Goal: Information Seeking & Learning: Learn about a topic

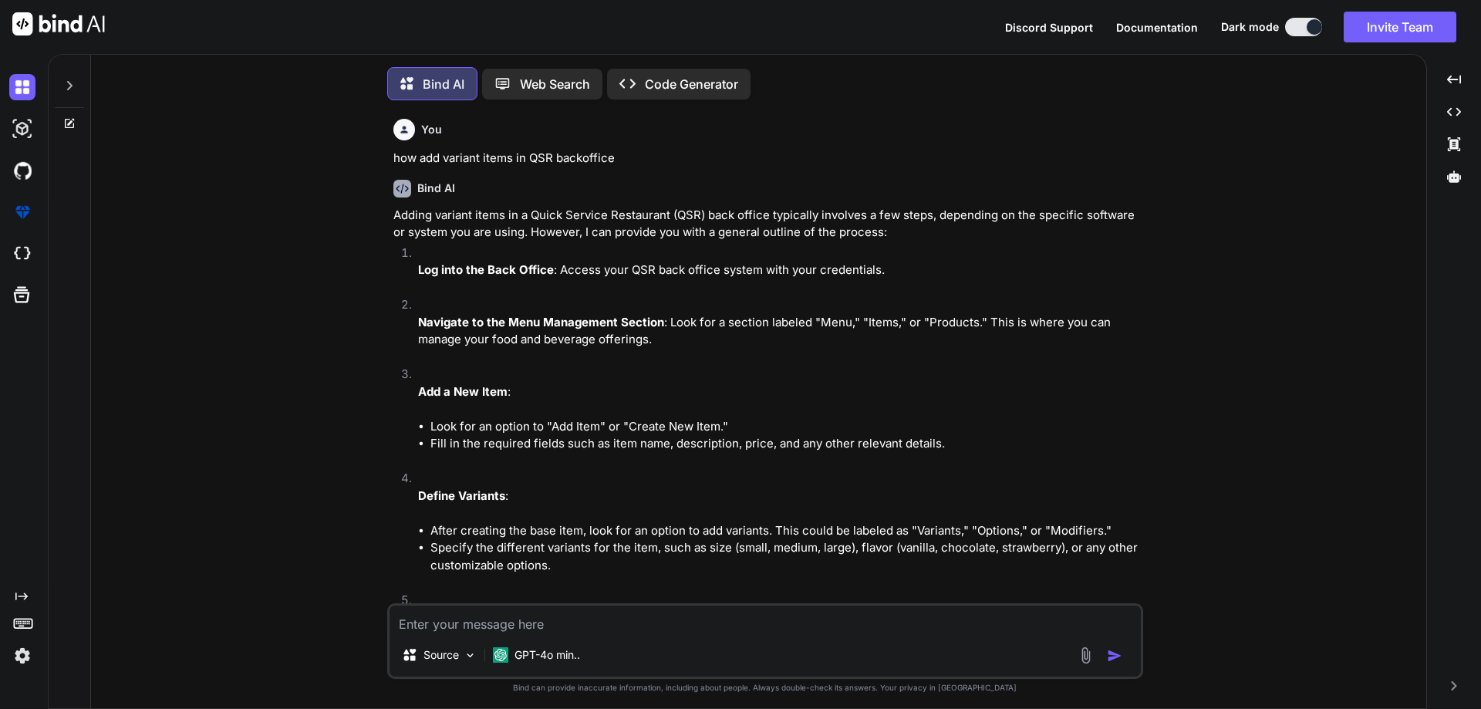
click at [491, 616] on textarea at bounding box center [765, 620] width 751 height 28
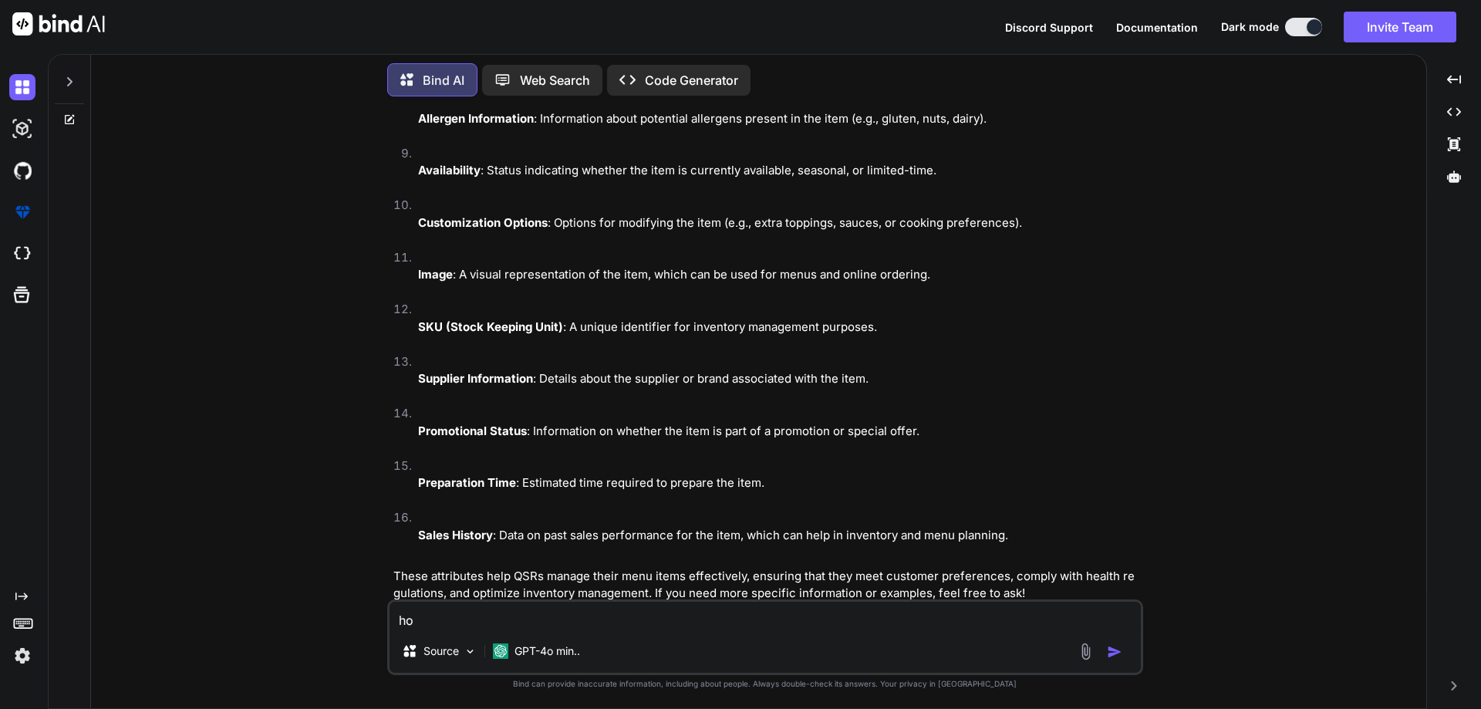
type textarea "h"
type textarea "example variant item field in table in QSR Backoffice"
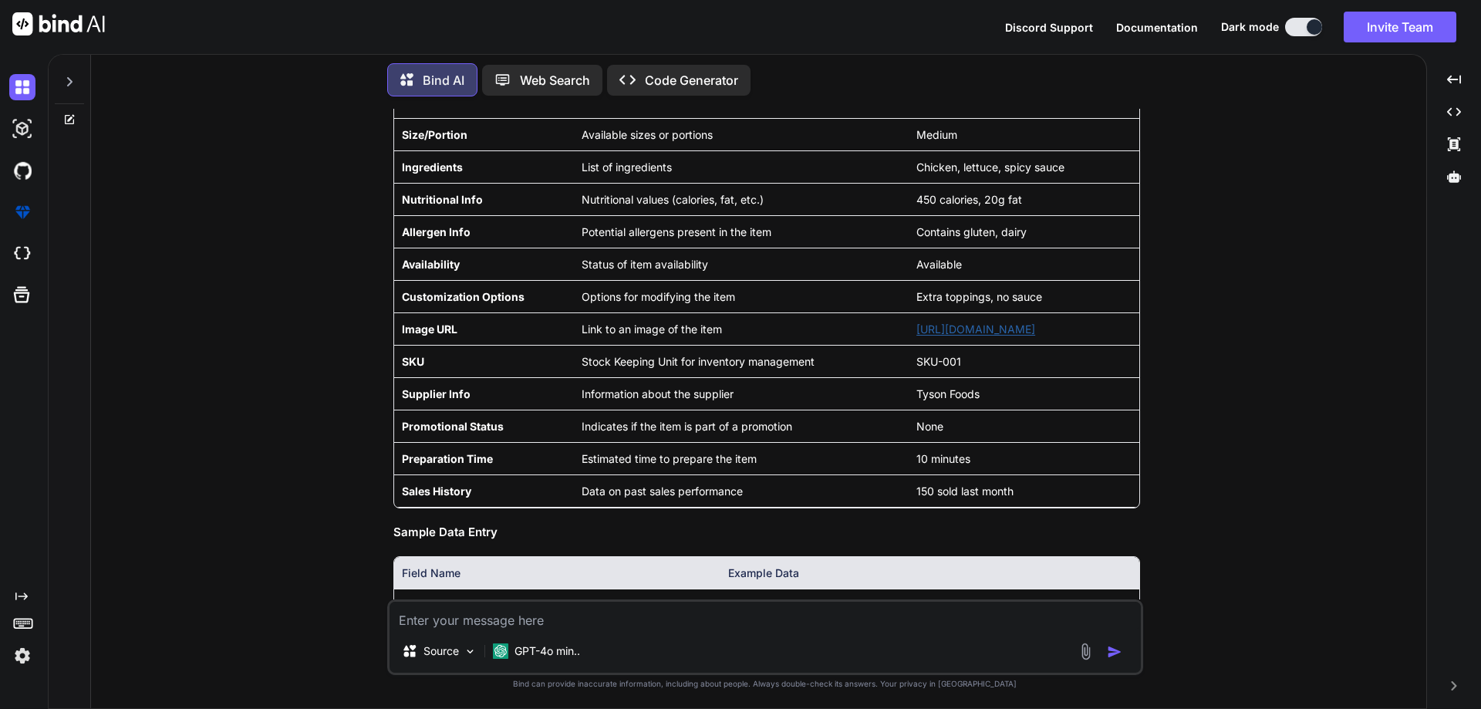
scroll to position [11972, 0]
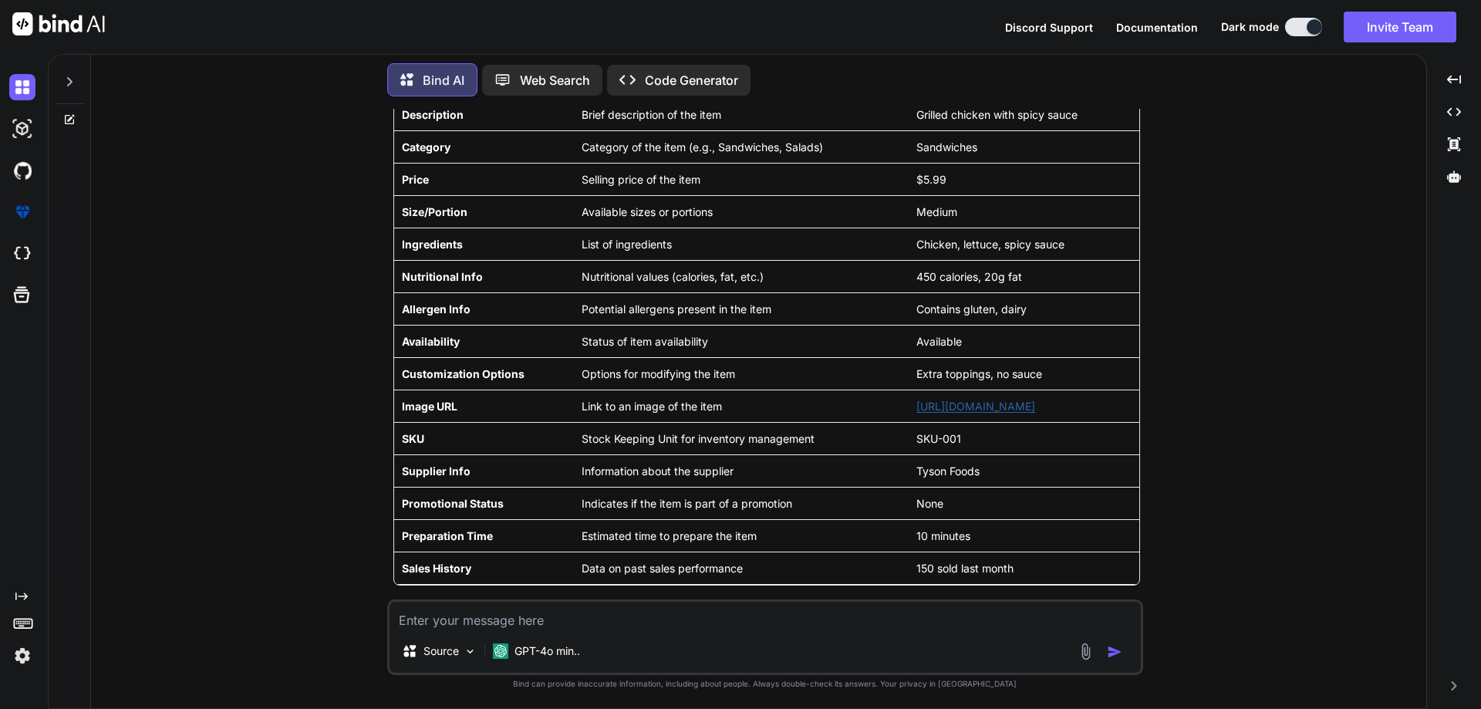
click at [439, 629] on textarea at bounding box center [765, 616] width 751 height 28
type textarea "what is call back hell"
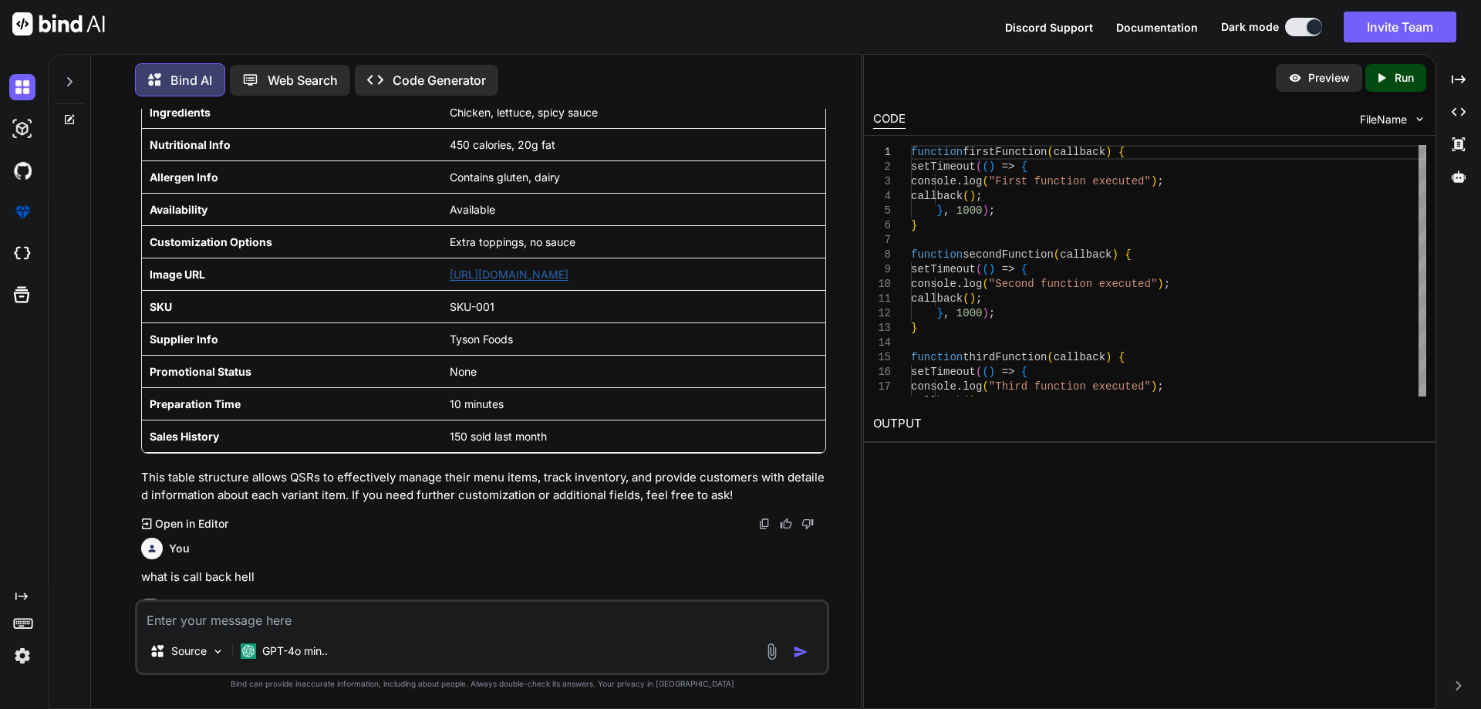
scroll to position [12989, 0]
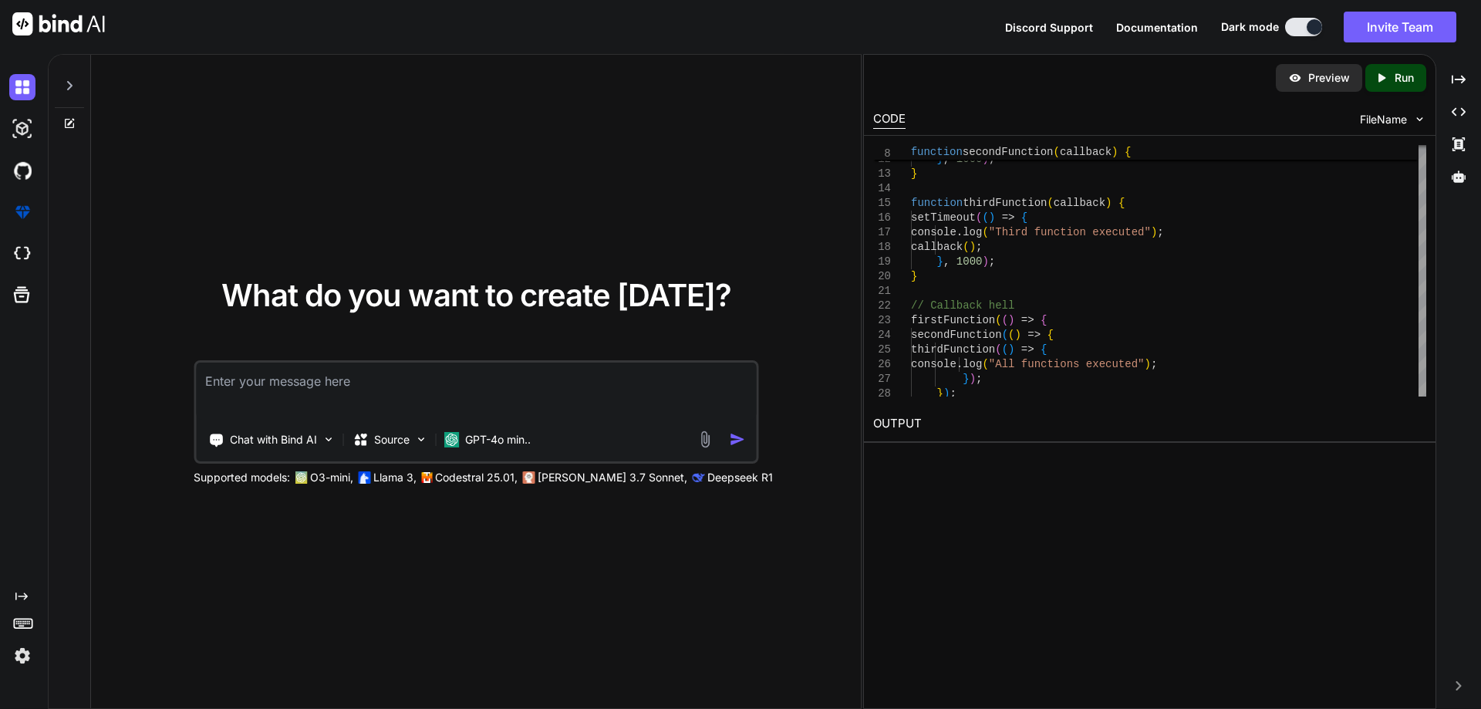
click at [261, 386] on textarea at bounding box center [476, 391] width 560 height 57
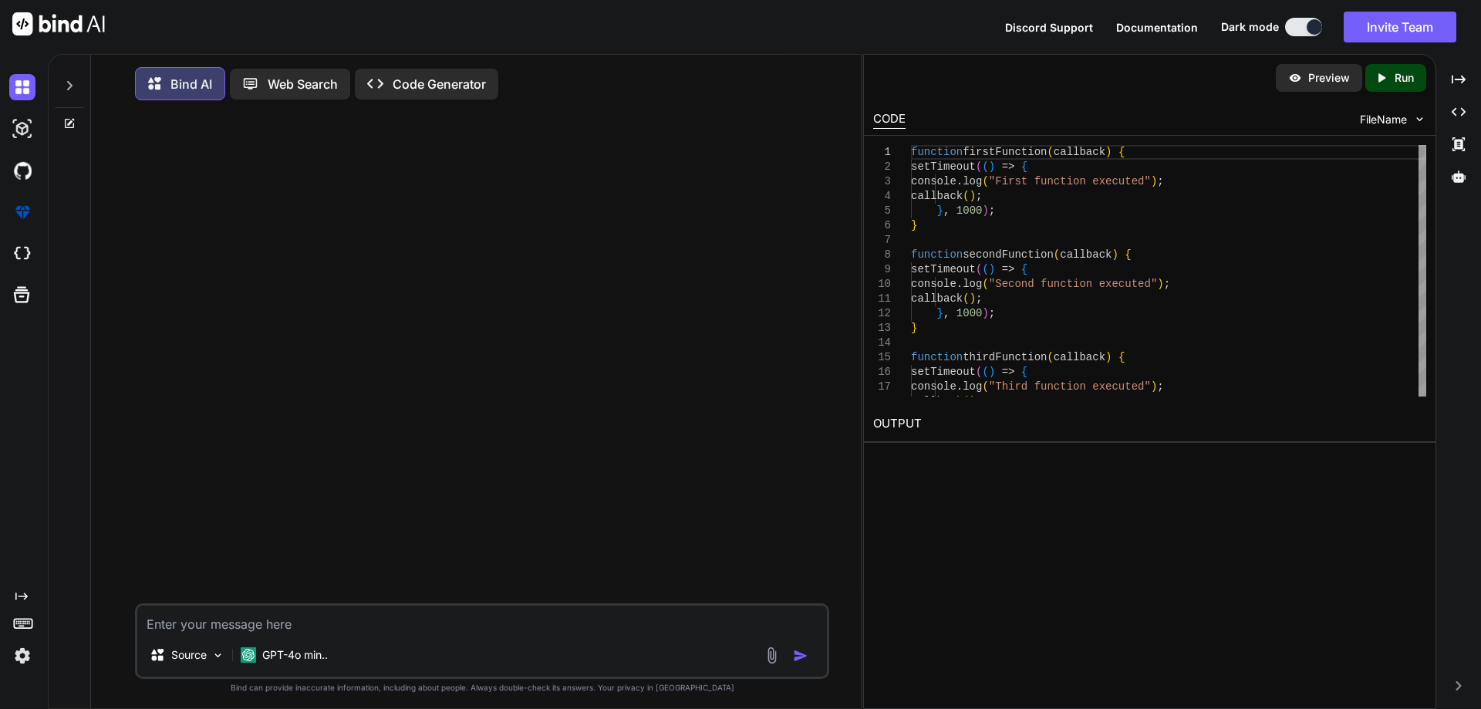
click at [193, 617] on textarea at bounding box center [482, 620] width 690 height 28
type textarea "explain call bak hell in js"
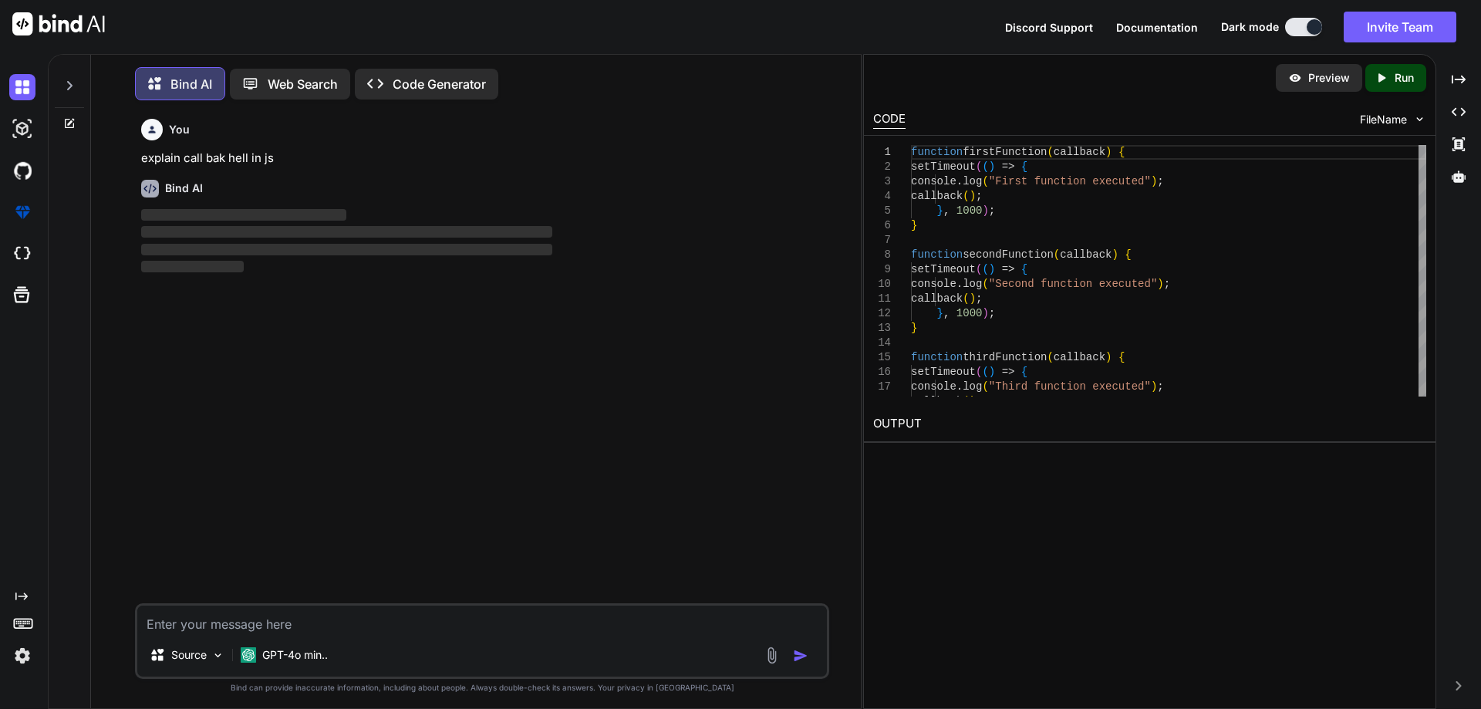
scroll to position [8, 0]
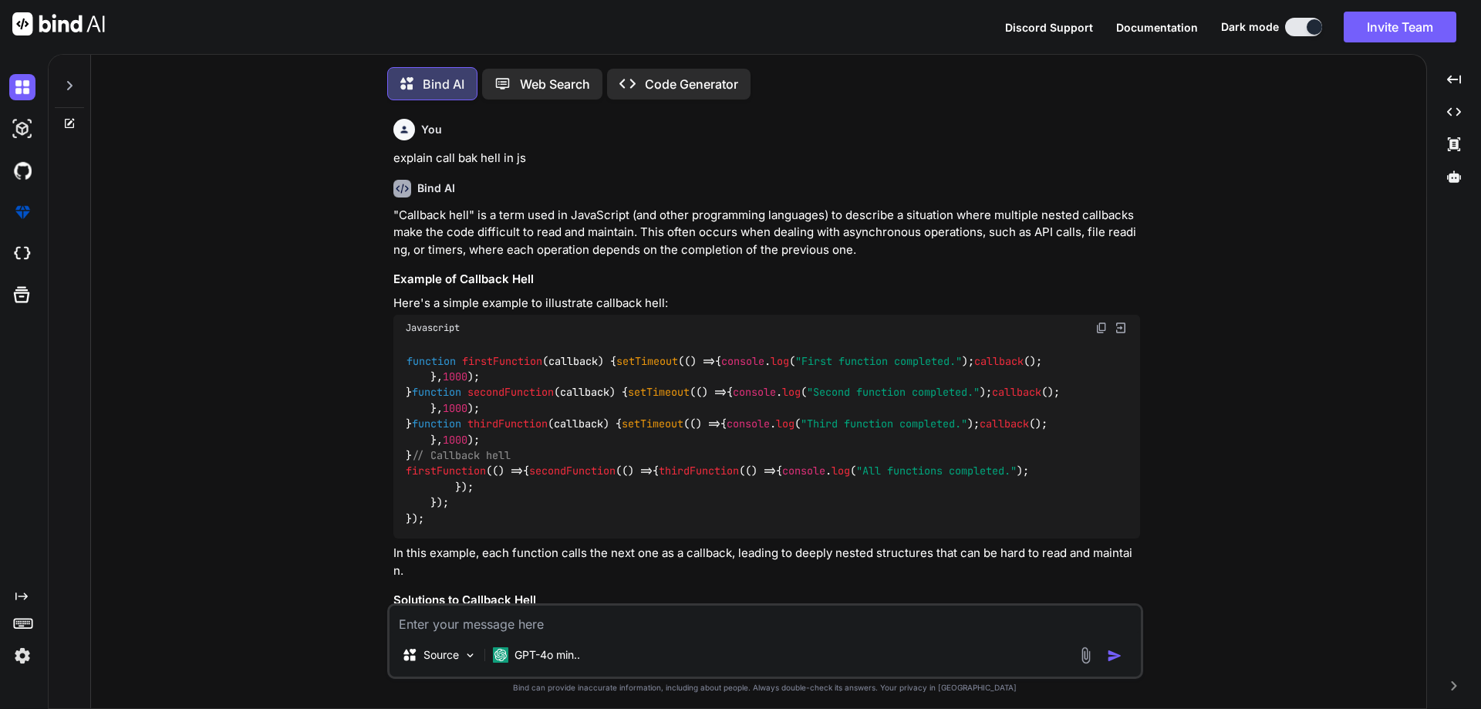
scroll to position [8, 0]
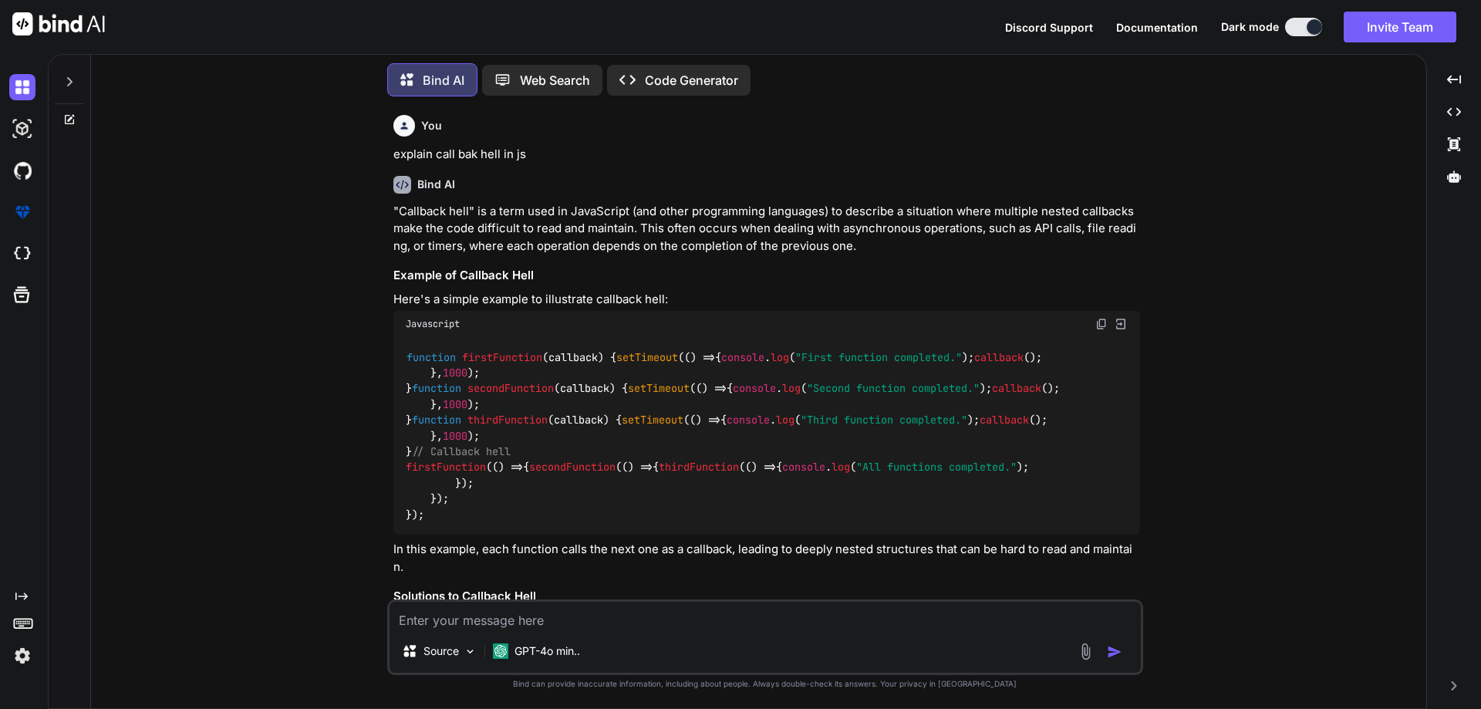
type textarea "x"
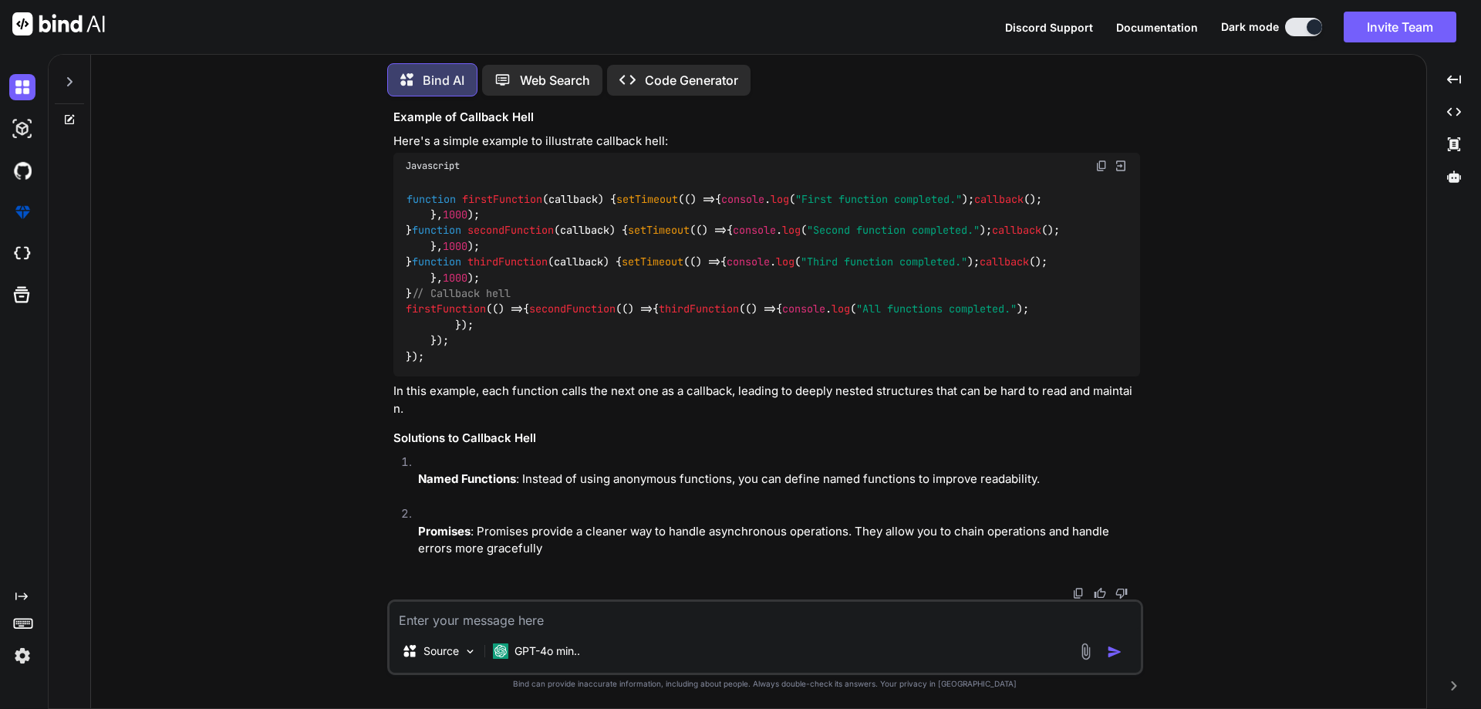
scroll to position [441, 0]
click at [495, 623] on textarea at bounding box center [765, 616] width 751 height 28
type textarea "e"
type textarea "x"
type textarea "ex"
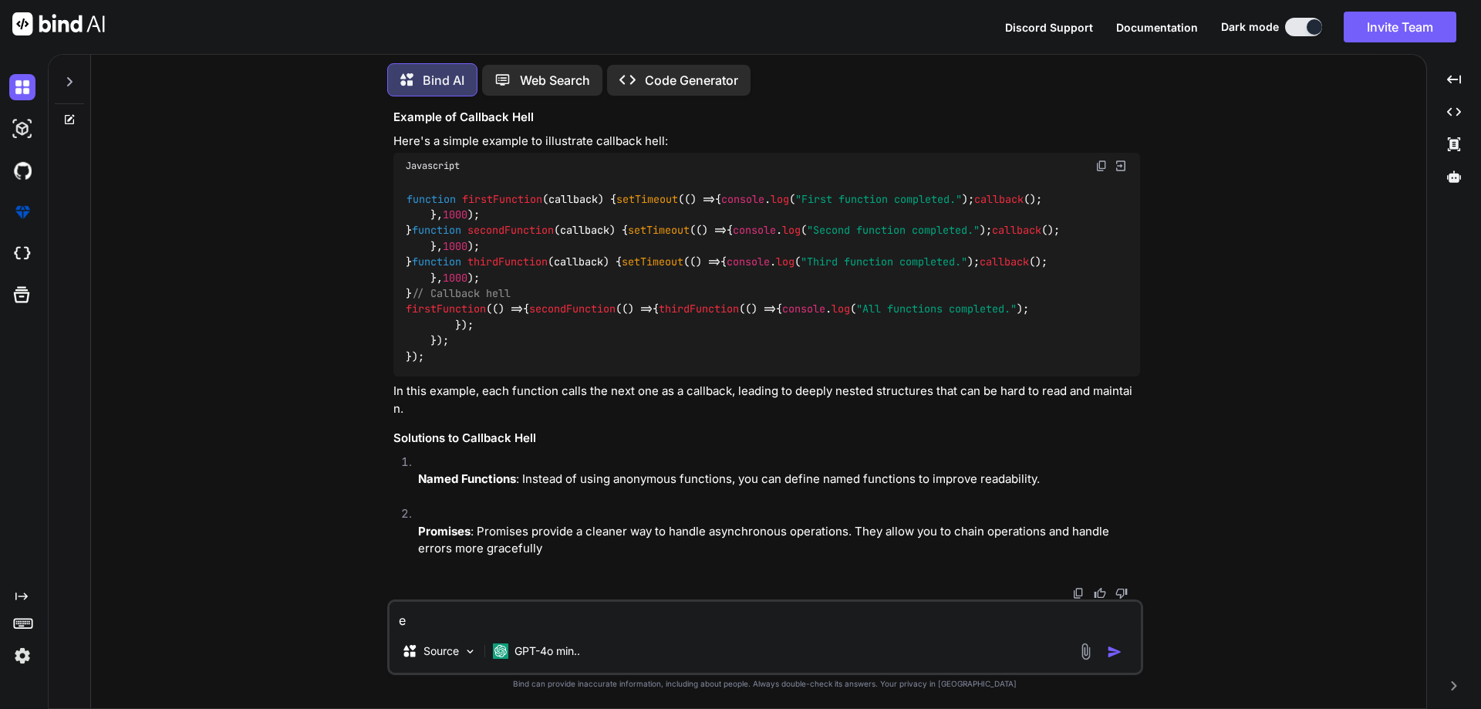
type textarea "x"
type textarea "exp"
type textarea "x"
type textarea "expl"
type textarea "x"
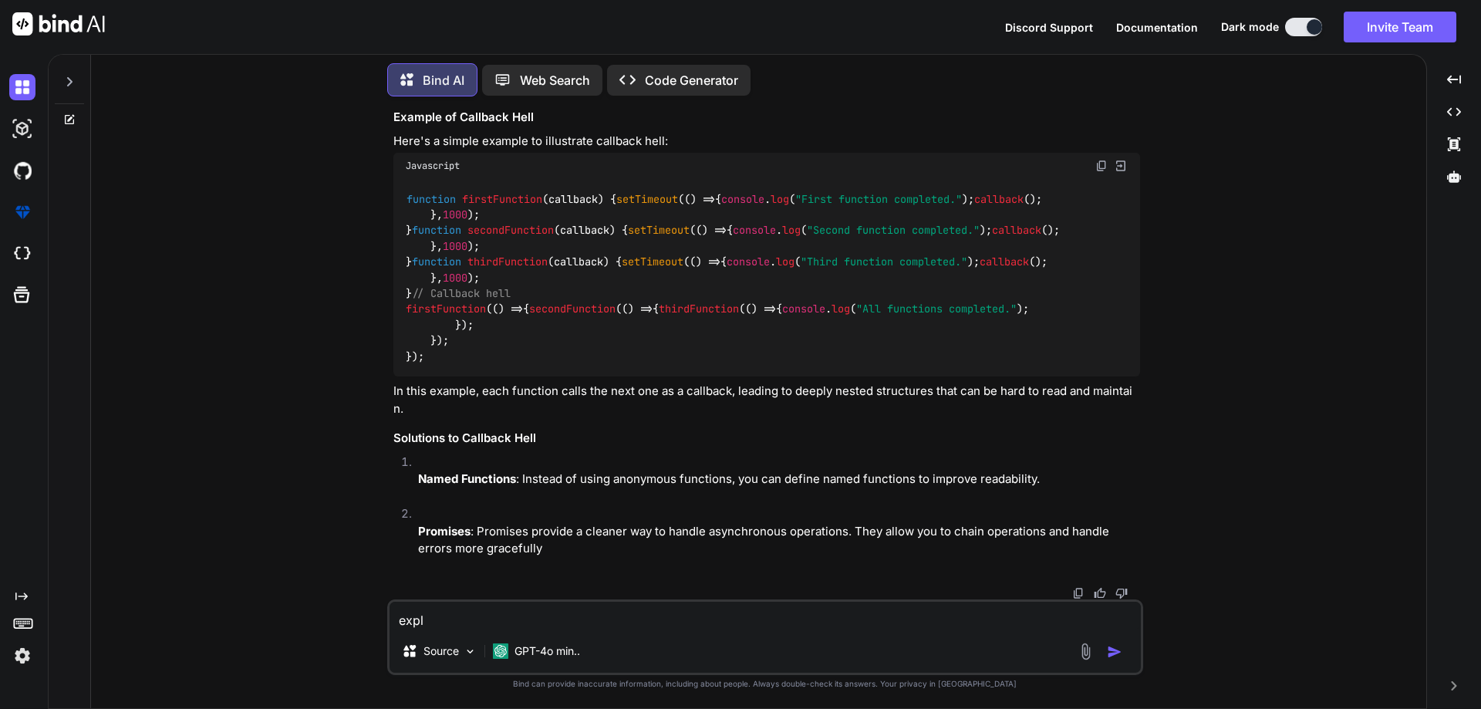
type textarea "expla"
type textarea "x"
type textarea "explai"
type textarea "x"
type textarea "explain"
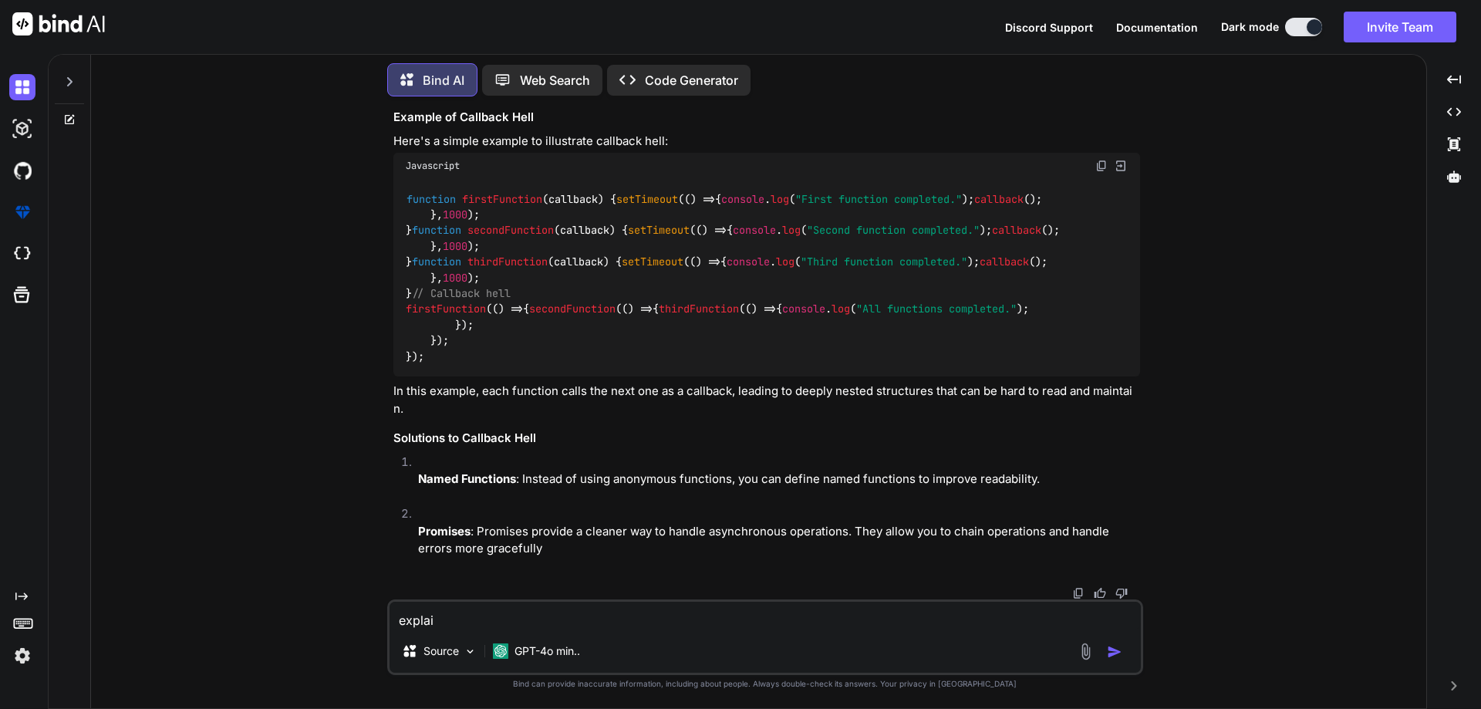
type textarea "x"
type textarea "explain"
type textarea "x"
type textarea "explain ,m"
type textarea "x"
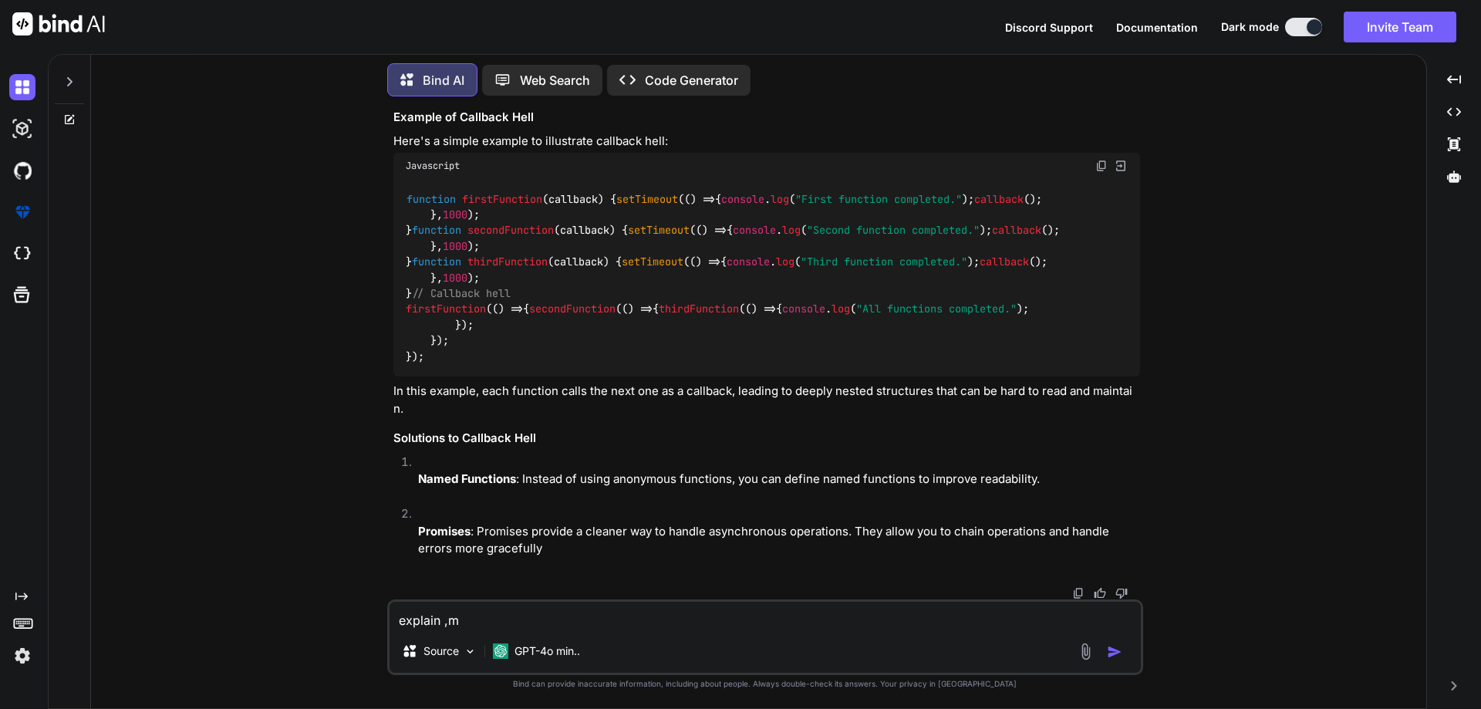
type textarea "explain ,"
type textarea "x"
type textarea "explain"
type textarea "x"
type textarea "explain m"
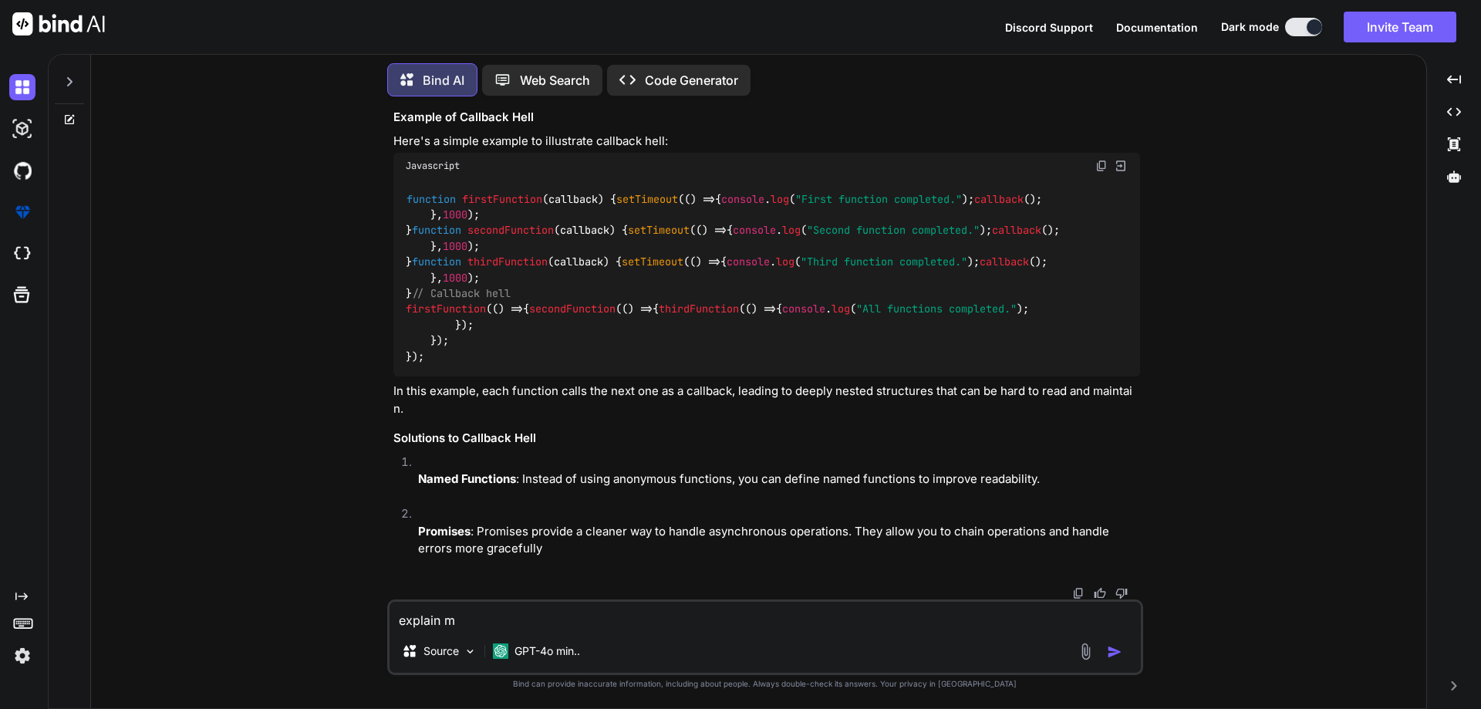
type textarea "x"
type textarea "explain mo"
type textarea "x"
type textarea "explain mor"
type textarea "x"
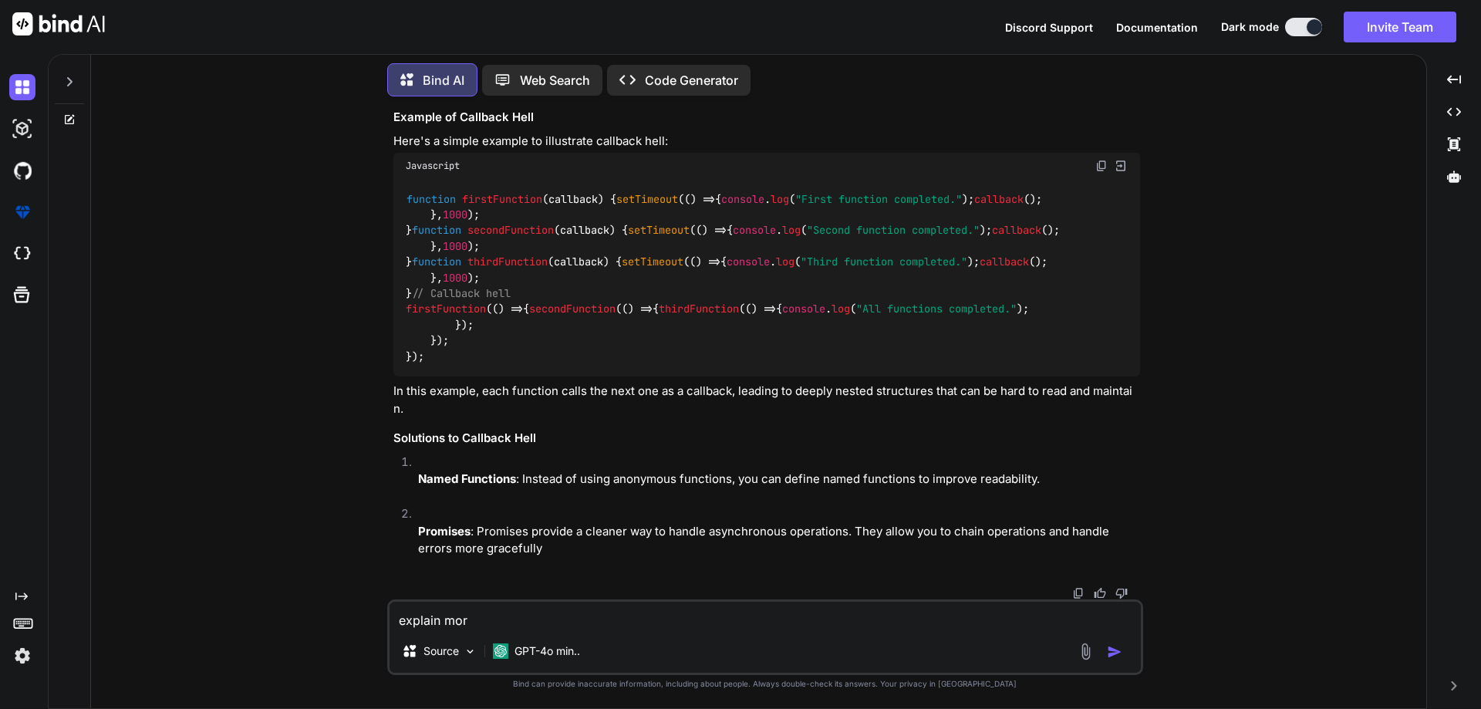
type textarea "explain more"
type textarea "x"
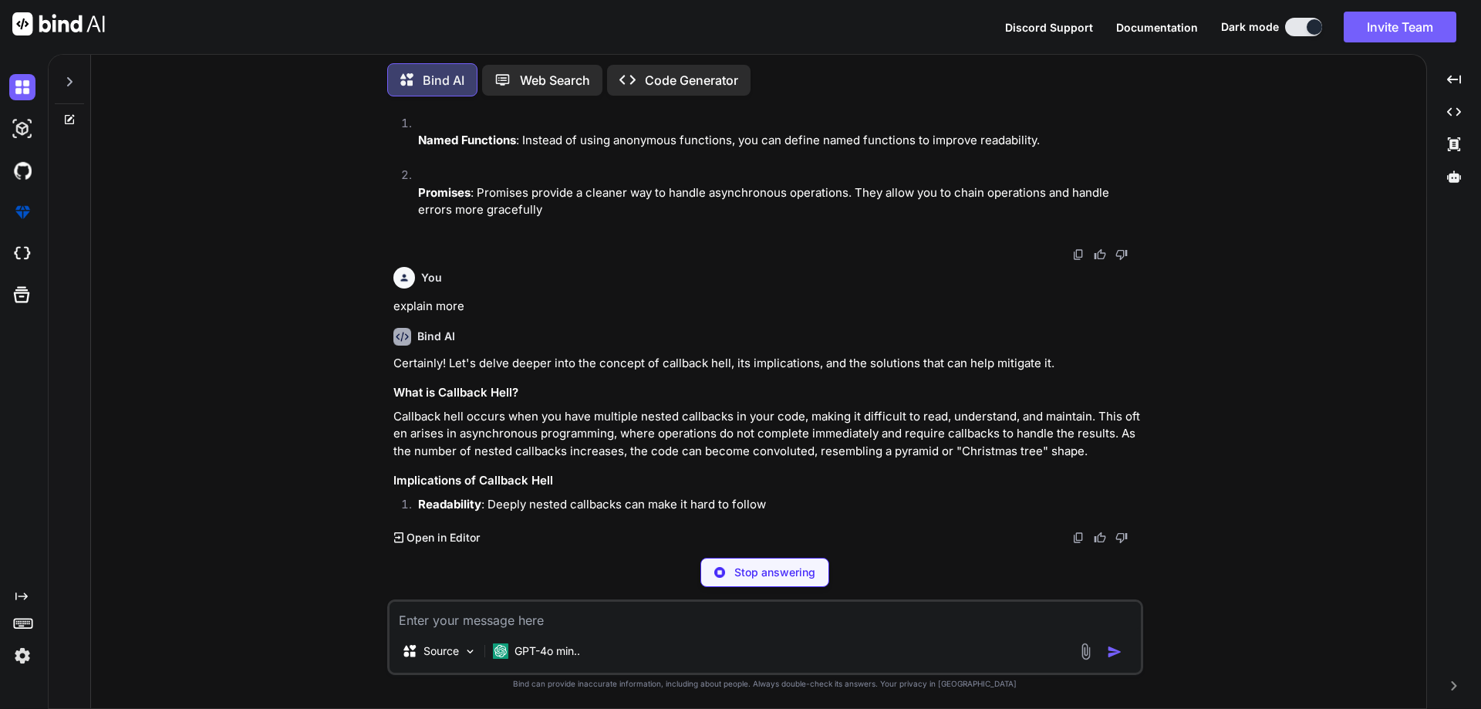
scroll to position [780, 0]
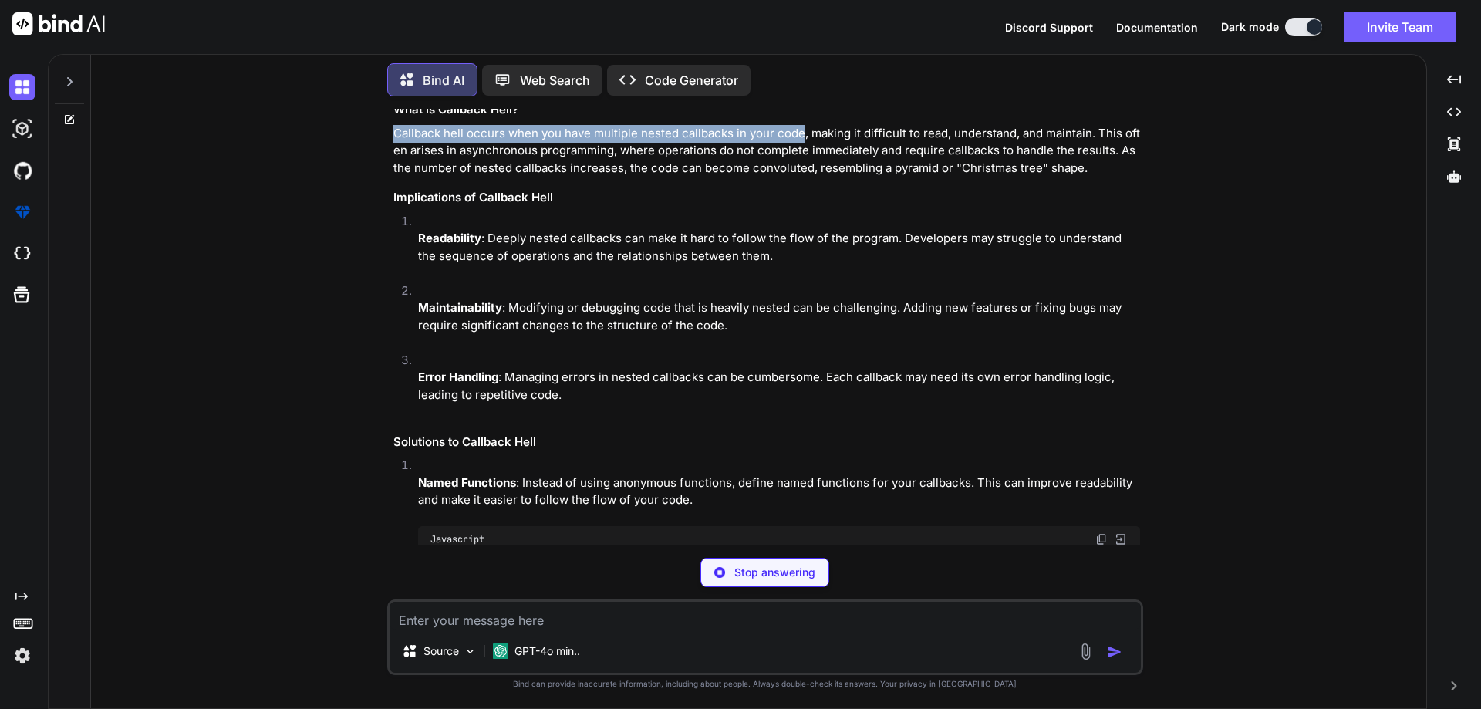
drag, startPoint x: 801, startPoint y: 415, endPoint x: 385, endPoint y: 420, distance: 415.8
click at [385, 420] on div "You explain call bak hell in js Bind AI "Callback hell" is a term used in JavaS…" at bounding box center [764, 408] width 1323 height 599
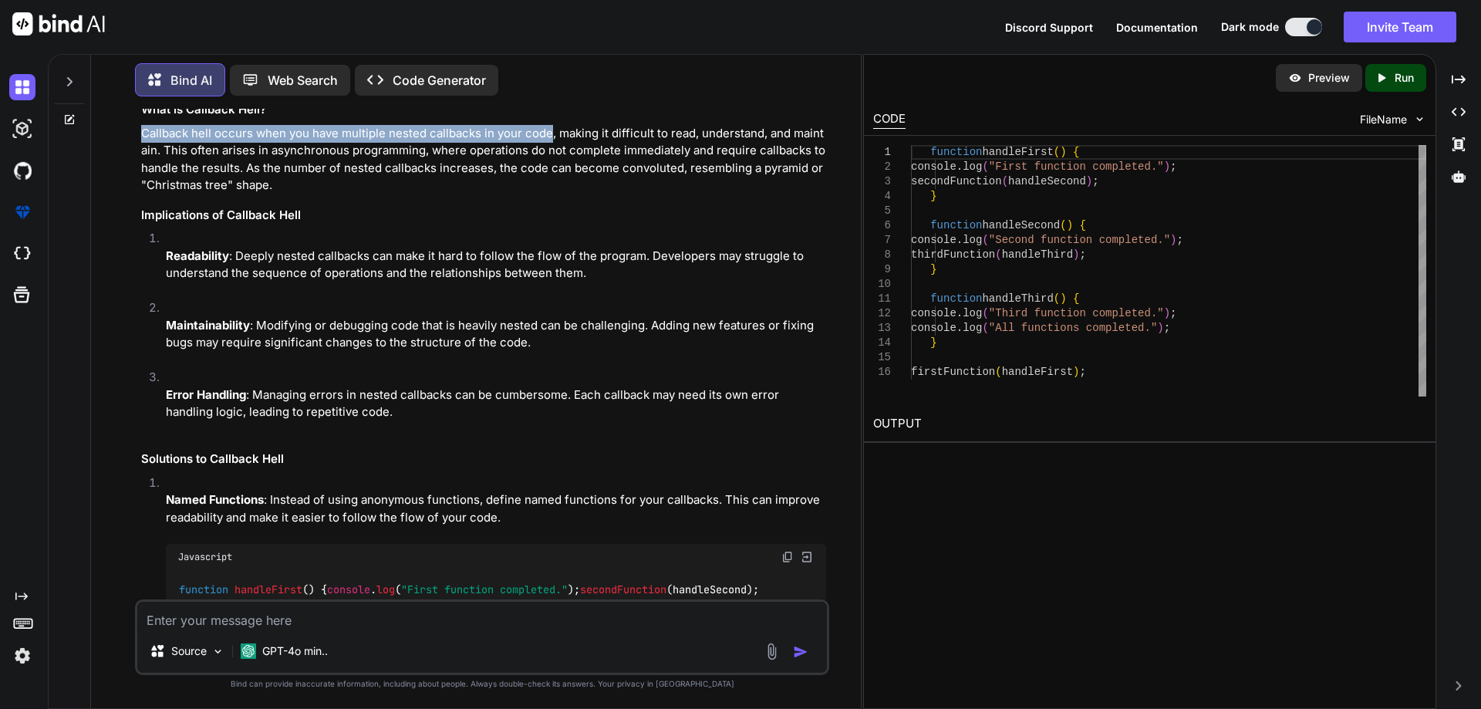
type textarea "x"
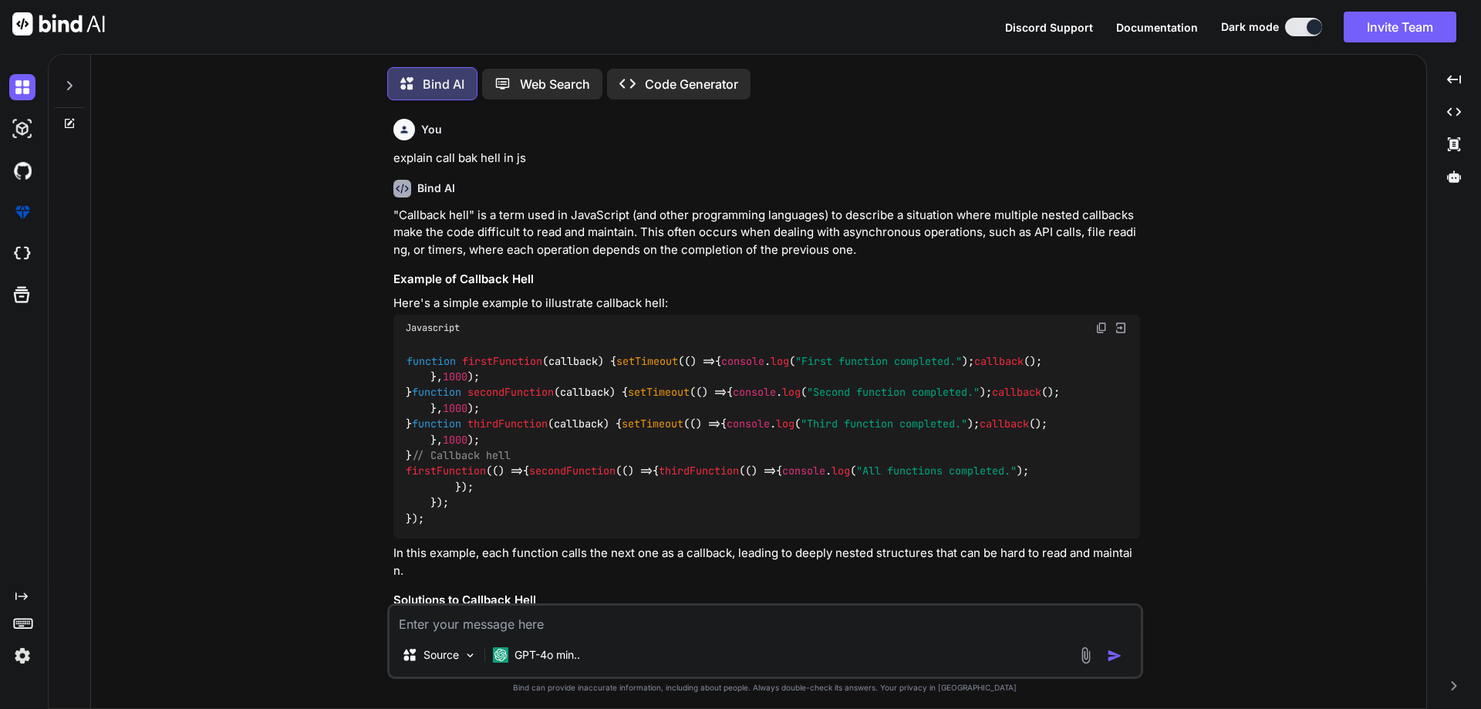
scroll to position [8, 0]
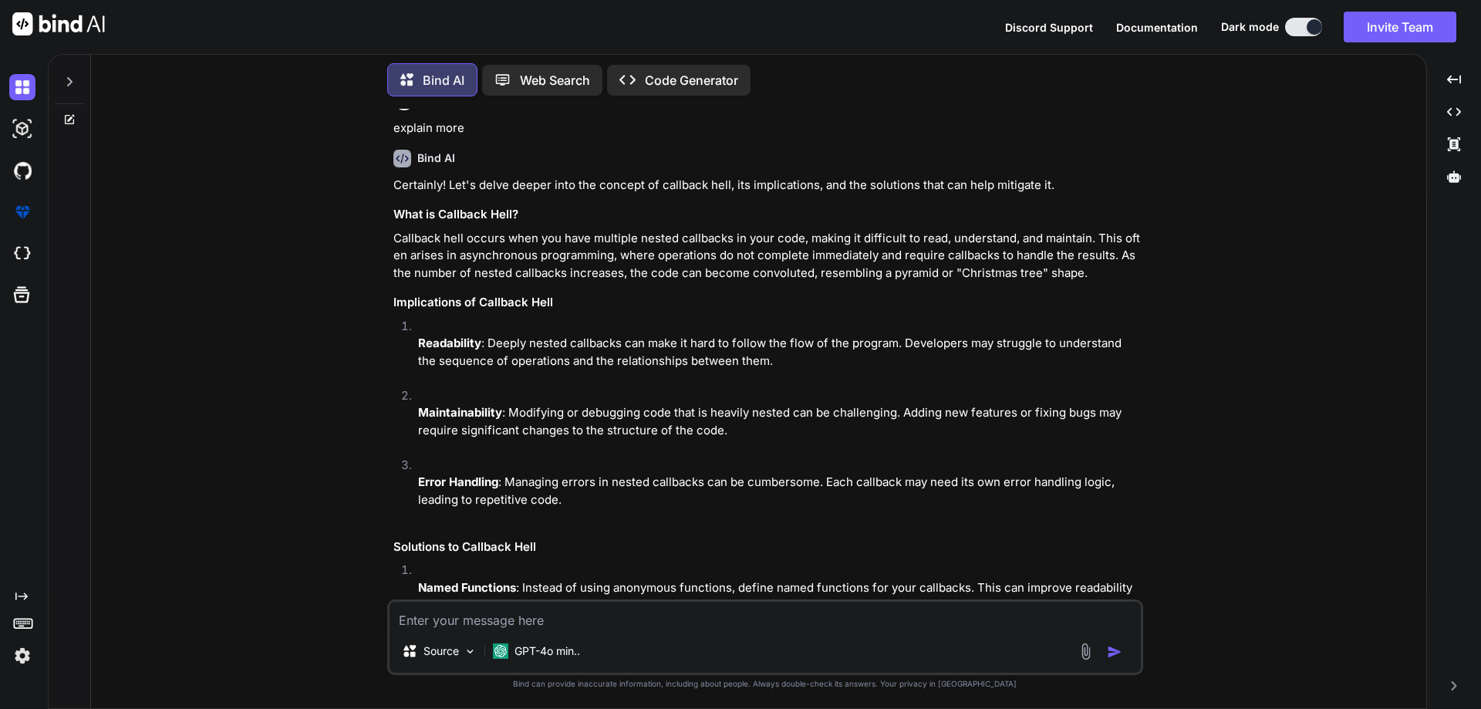
type textarea "x"
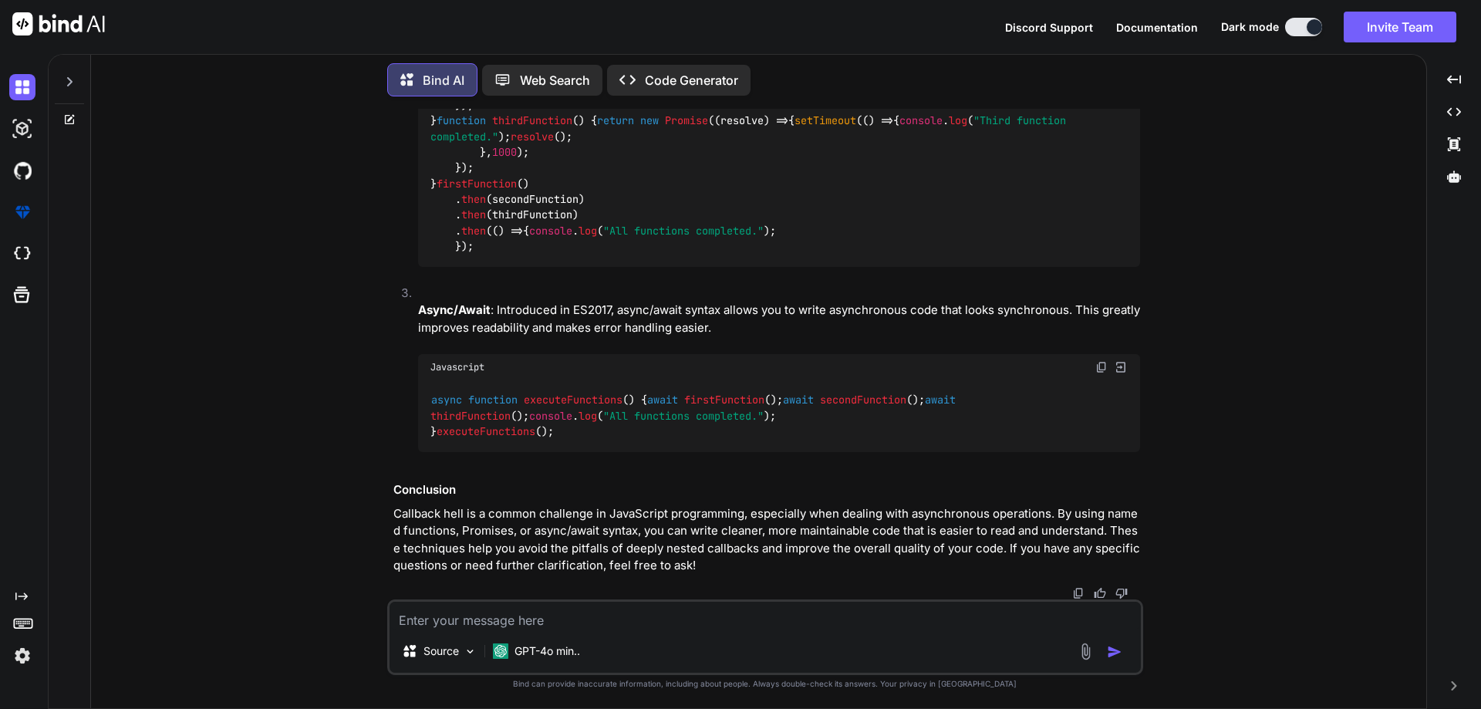
scroll to position [2360, 0]
